Goal: Information Seeking & Learning: Learn about a topic

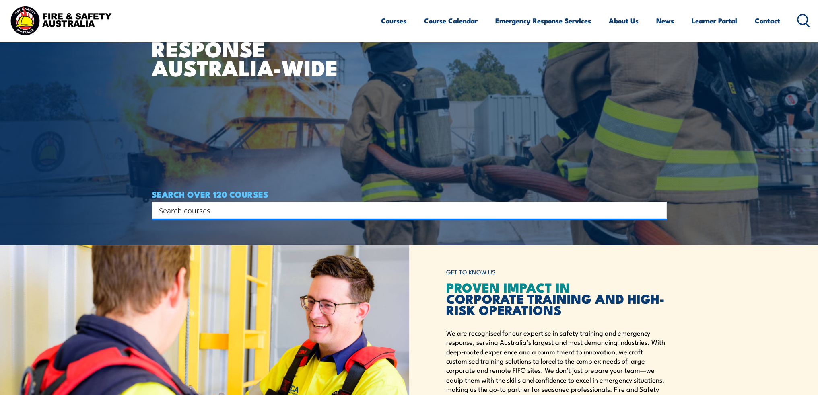
scroll to position [161, 0]
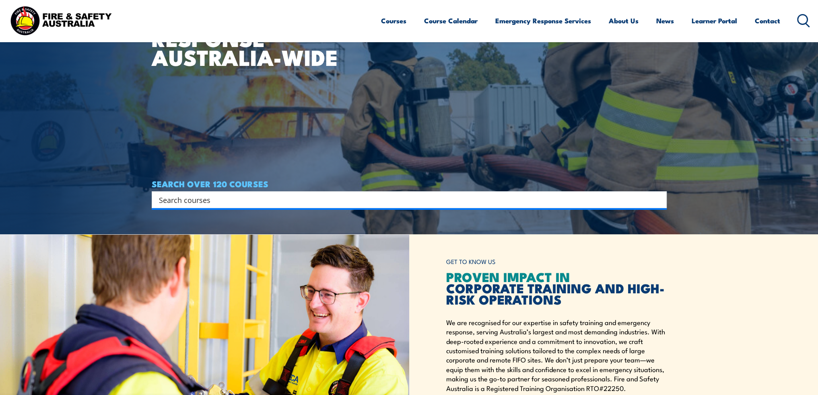
click at [298, 202] on input "Search input" at bounding box center [404, 200] width 490 height 12
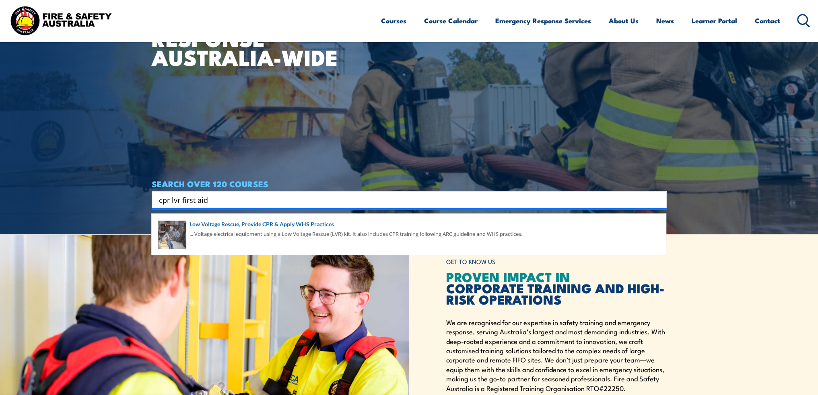
type input "cpr lvr first aid"
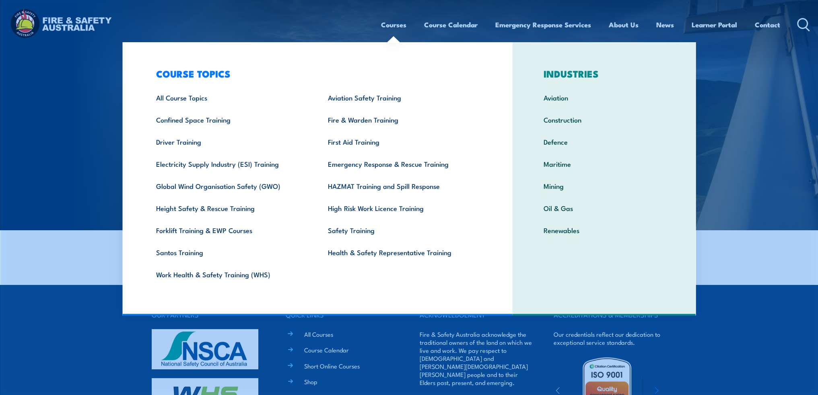
click at [390, 25] on link "Courses" at bounding box center [393, 24] width 25 height 21
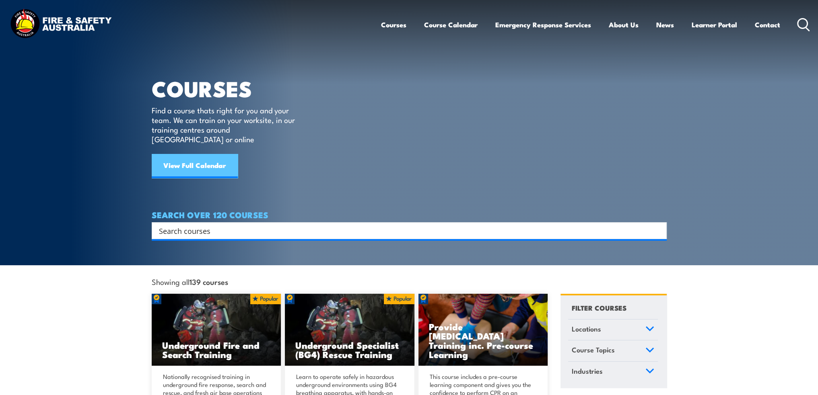
click at [198, 158] on link "View Full Calendar" at bounding box center [195, 166] width 86 height 24
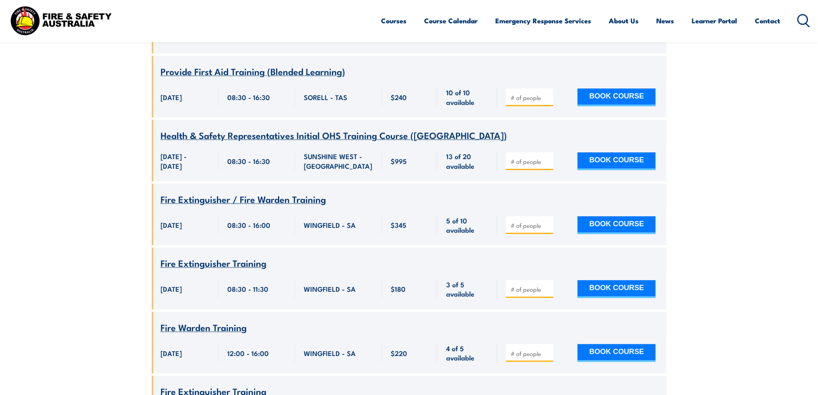
scroll to position [644, 0]
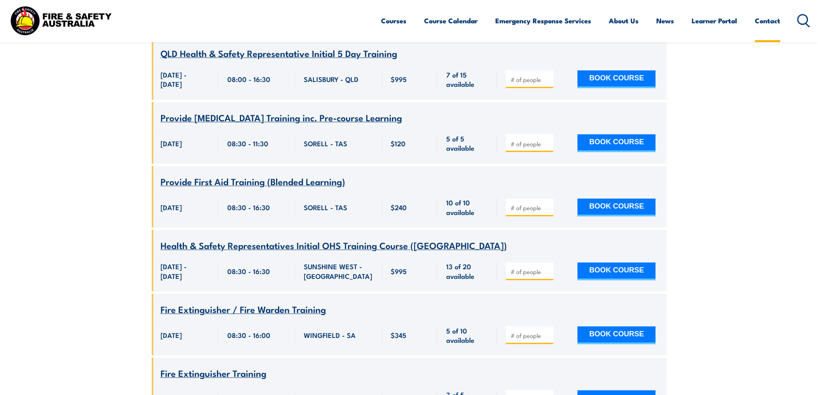
click at [762, 20] on link "Contact" at bounding box center [767, 20] width 25 height 21
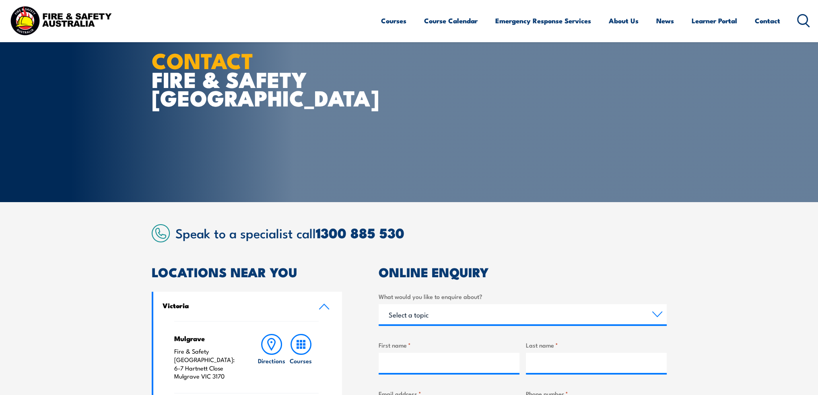
scroll to position [40, 0]
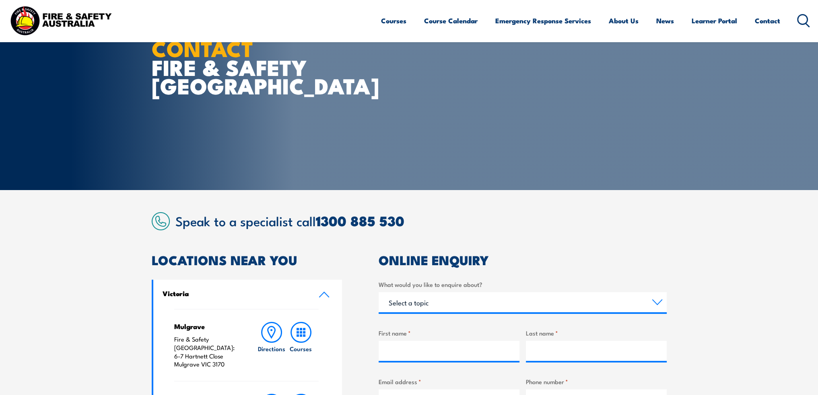
drag, startPoint x: 241, startPoint y: 247, endPoint x: 236, endPoint y: 250, distance: 5.8
drag, startPoint x: 236, startPoint y: 250, endPoint x: 212, endPoint y: 157, distance: 95.7
click at [212, 157] on div "CONTACT FIRE & SAFETY AUSTRALIA" at bounding box center [251, 75] width 199 height 230
